Goal: Information Seeking & Learning: Learn about a topic

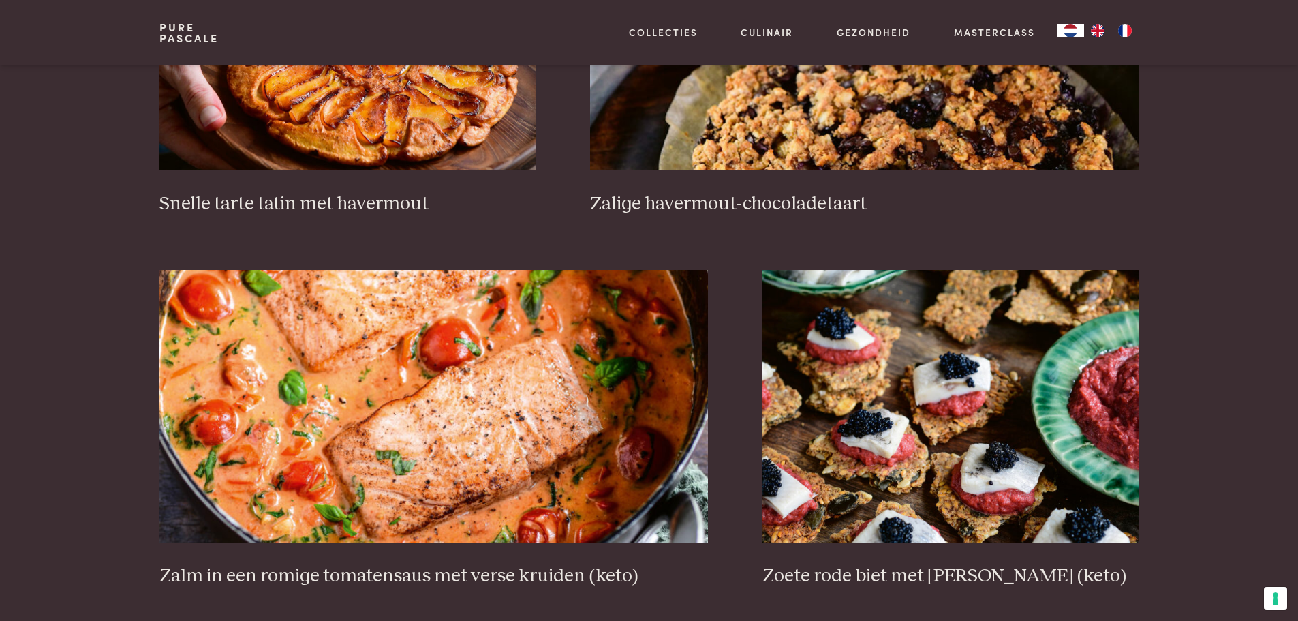
scroll to position [2385, 0]
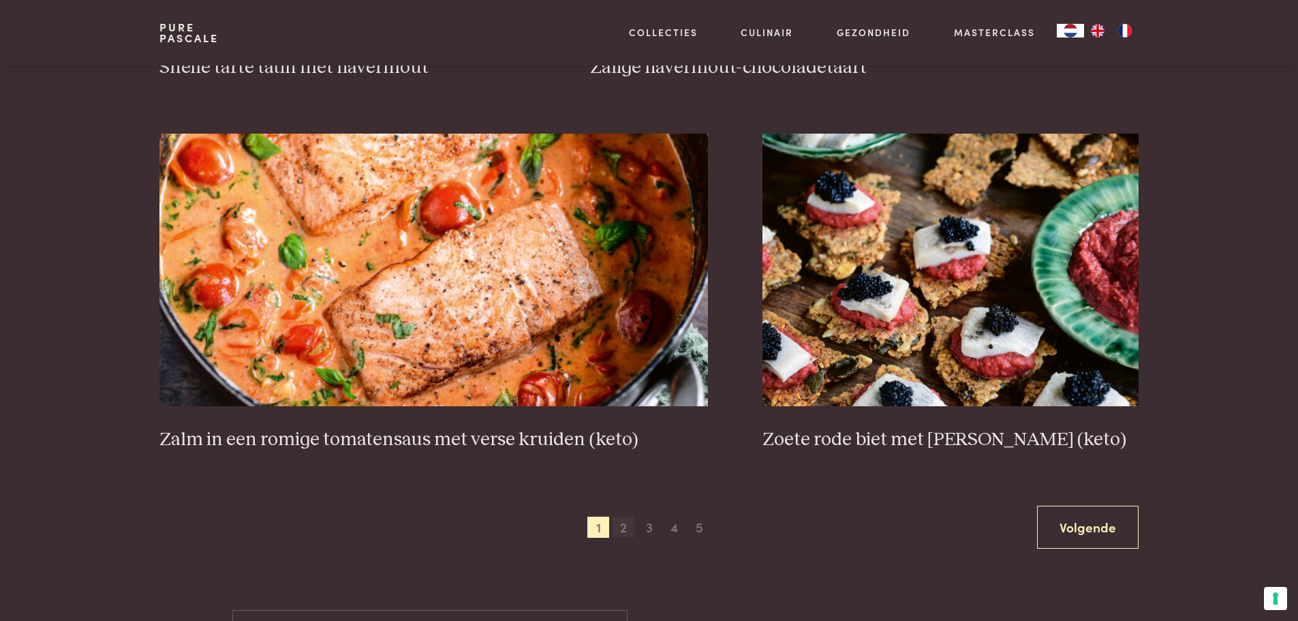
click at [621, 524] on span "2" at bounding box center [624, 527] width 22 height 22
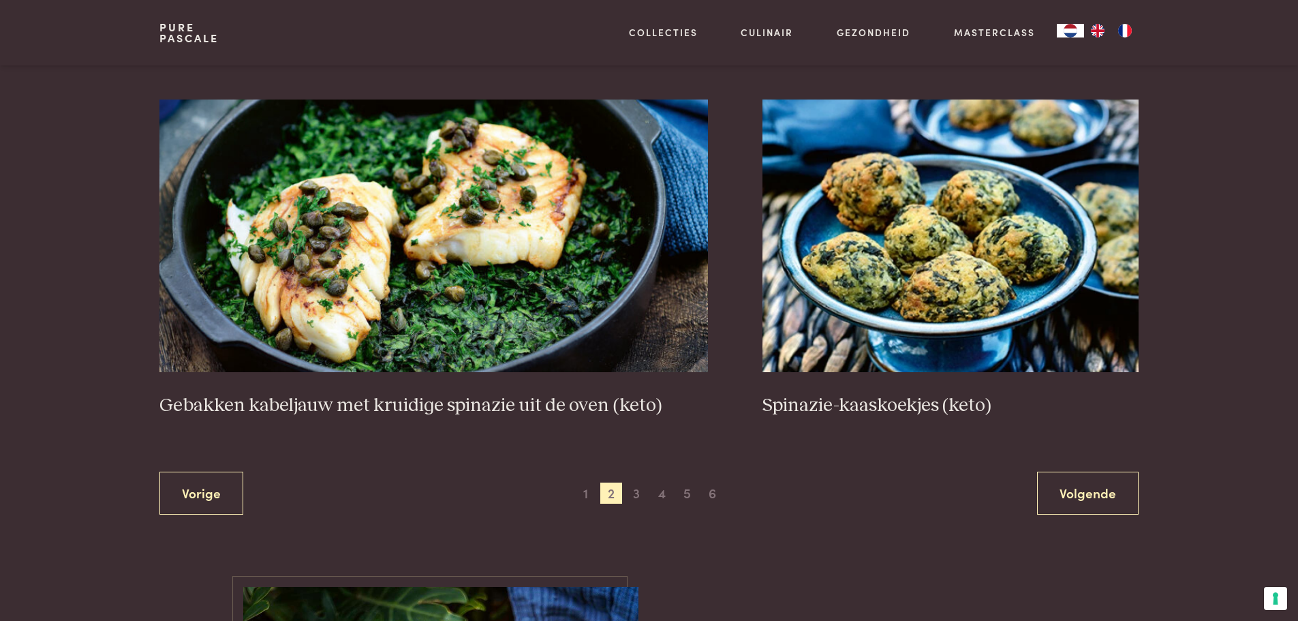
scroll to position [2426, 0]
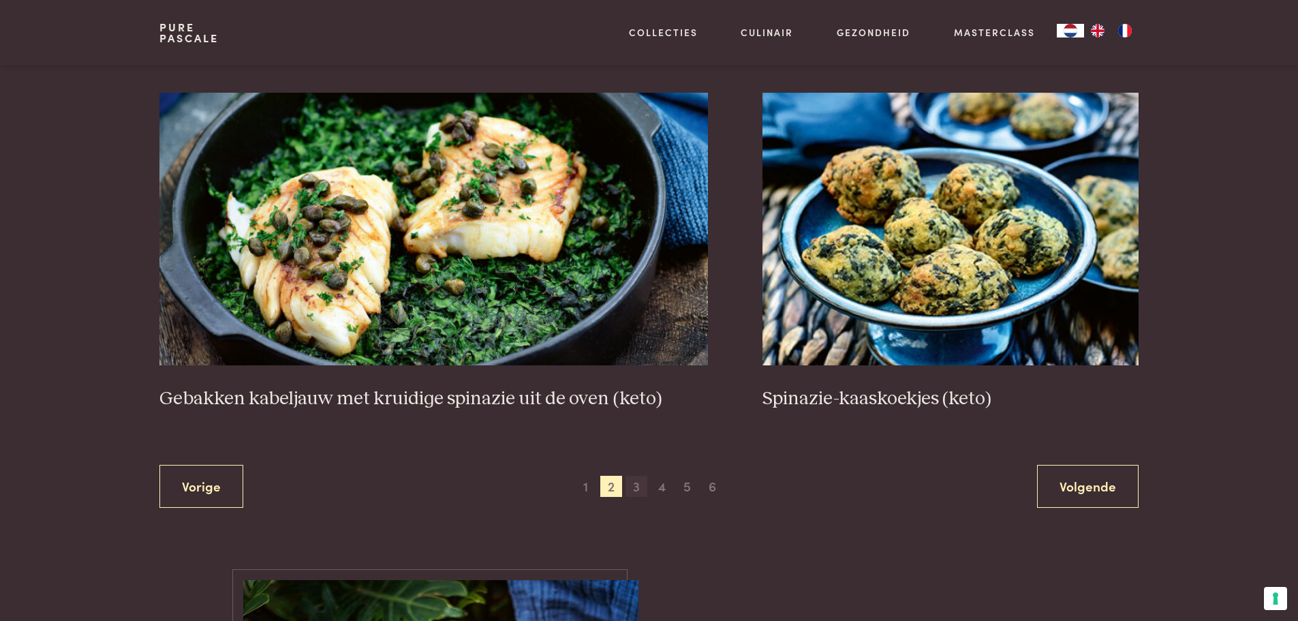
click at [636, 484] on span "3" at bounding box center [636, 487] width 22 height 22
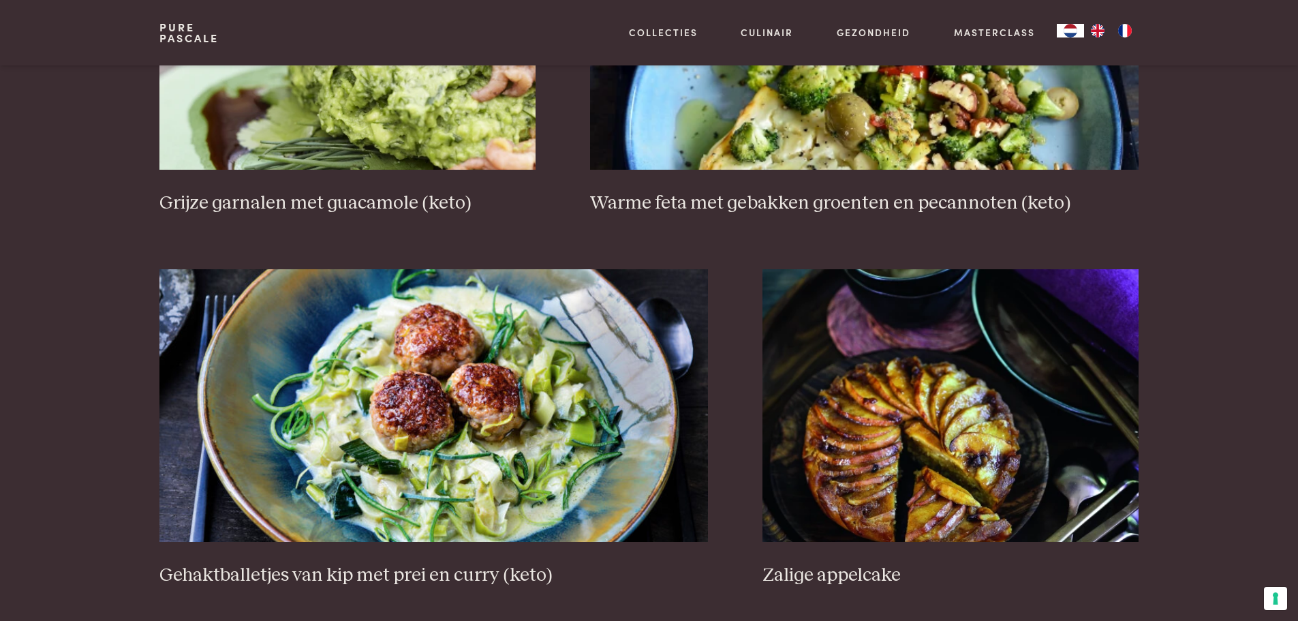
scroll to position [2493, 0]
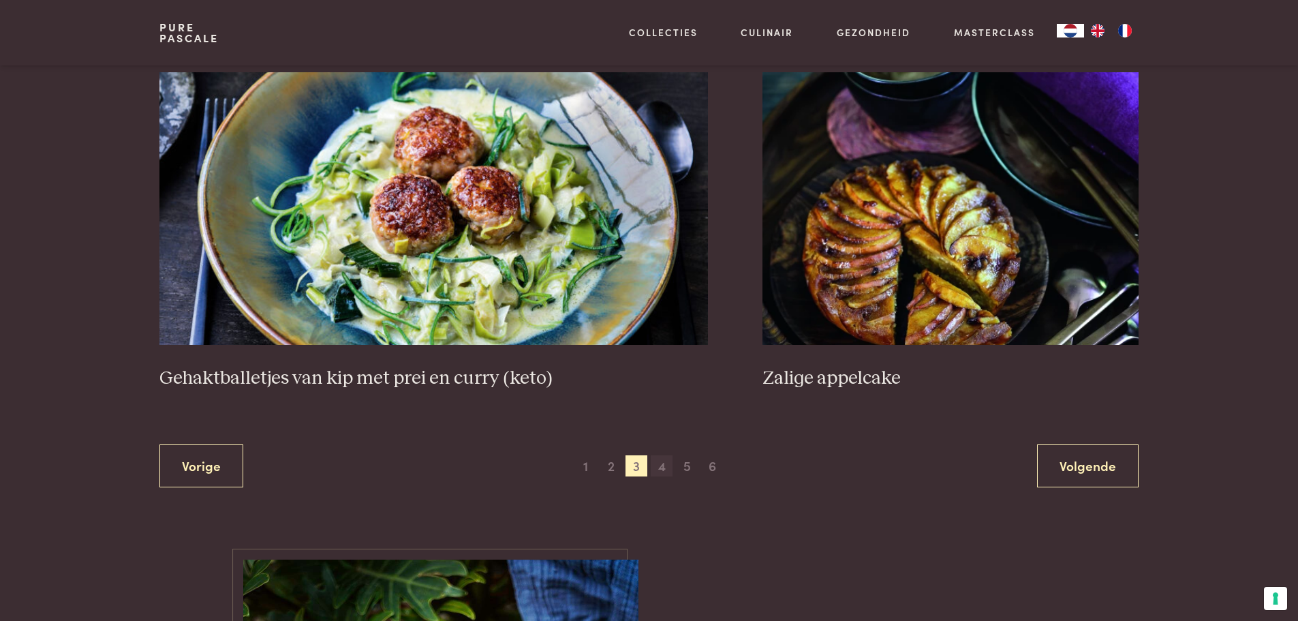
click at [664, 465] on span "4" at bounding box center [662, 466] width 22 height 22
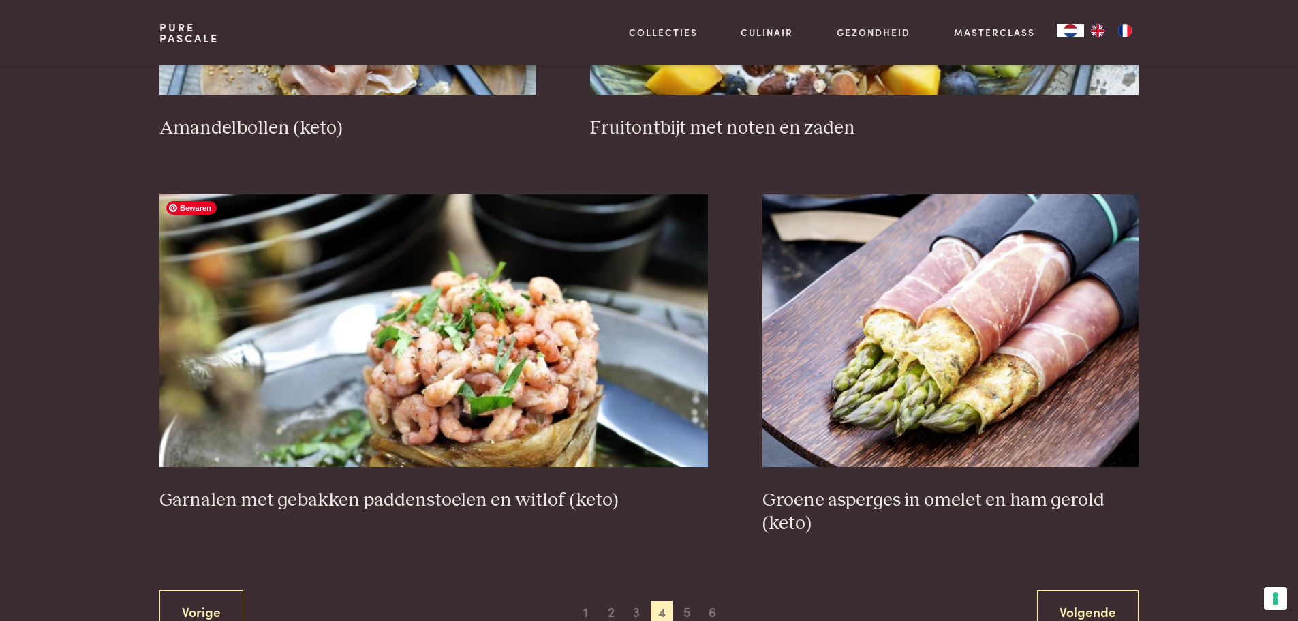
scroll to position [2425, 0]
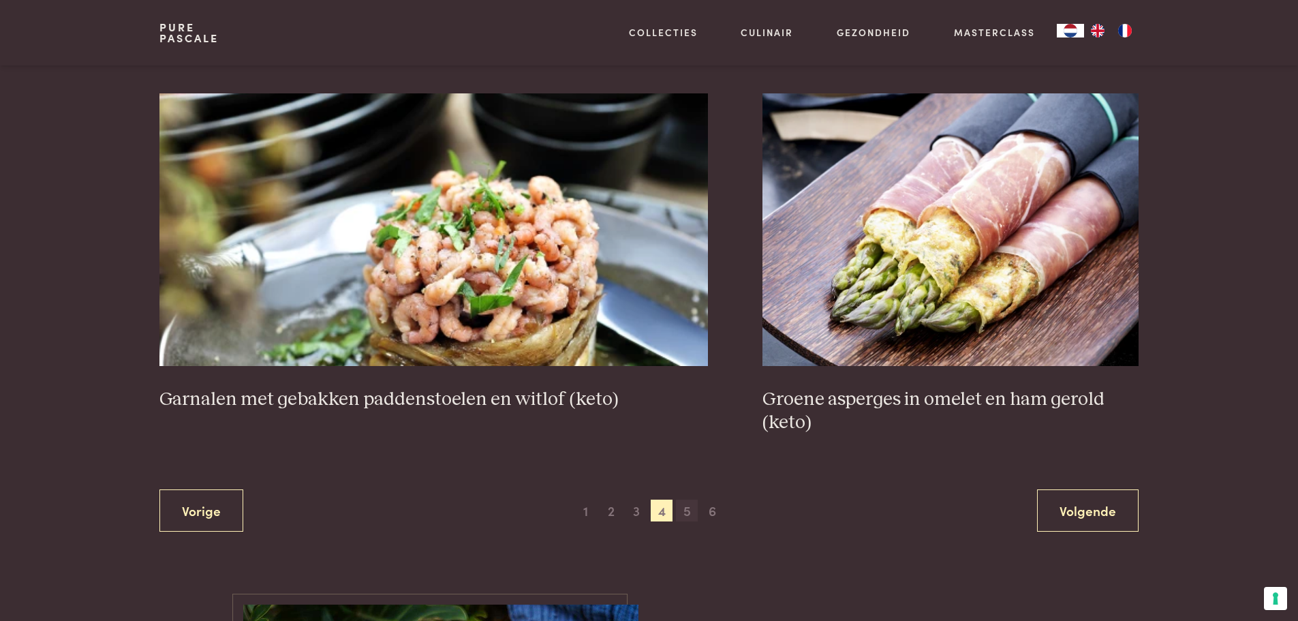
click at [689, 511] on span "5" at bounding box center [687, 510] width 22 height 22
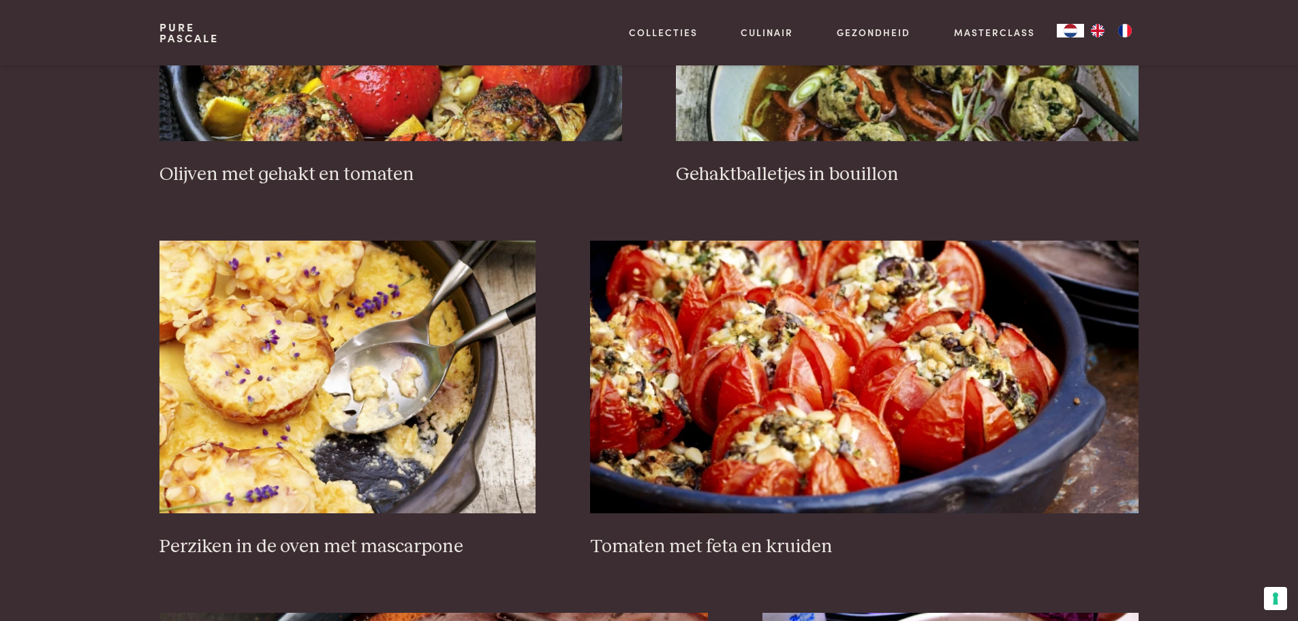
scroll to position [2016, 0]
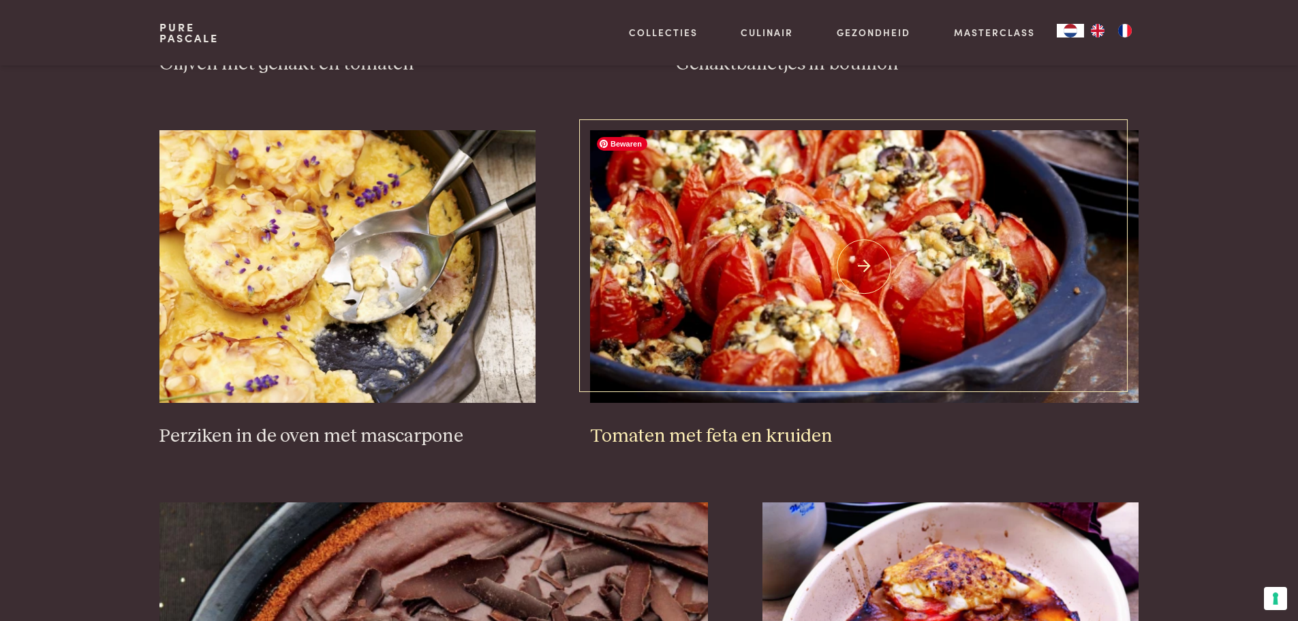
click at [803, 279] on img at bounding box center [864, 266] width 548 height 273
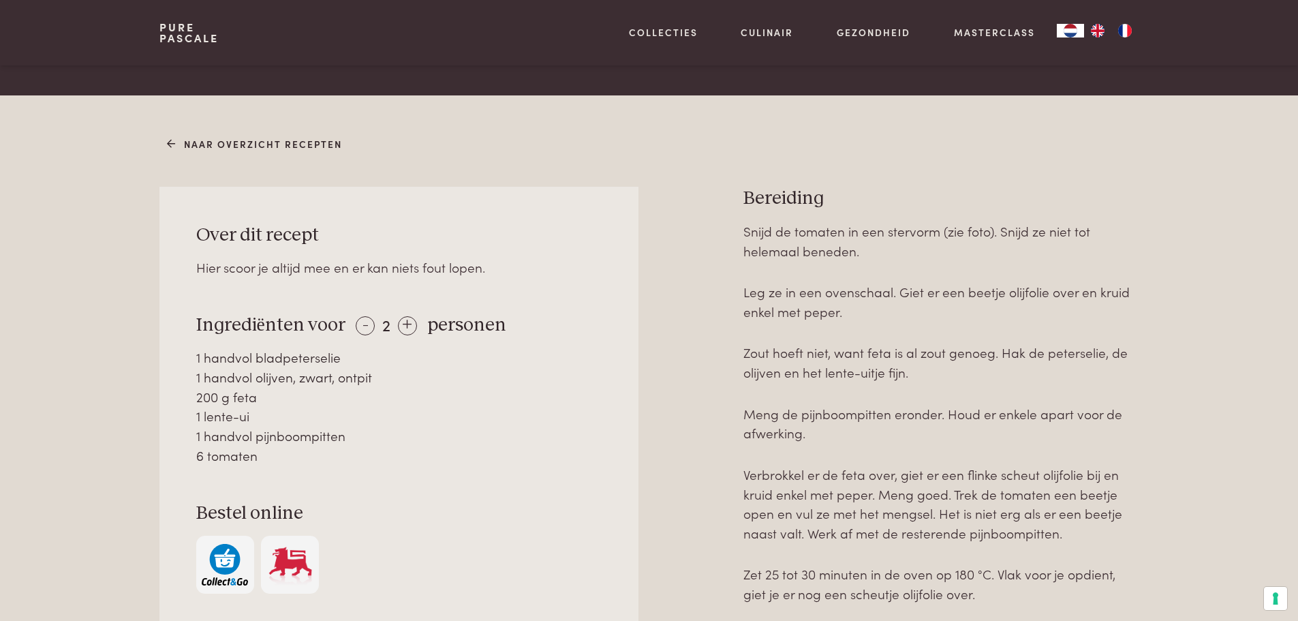
scroll to position [681, 0]
